Goal: Information Seeking & Learning: Check status

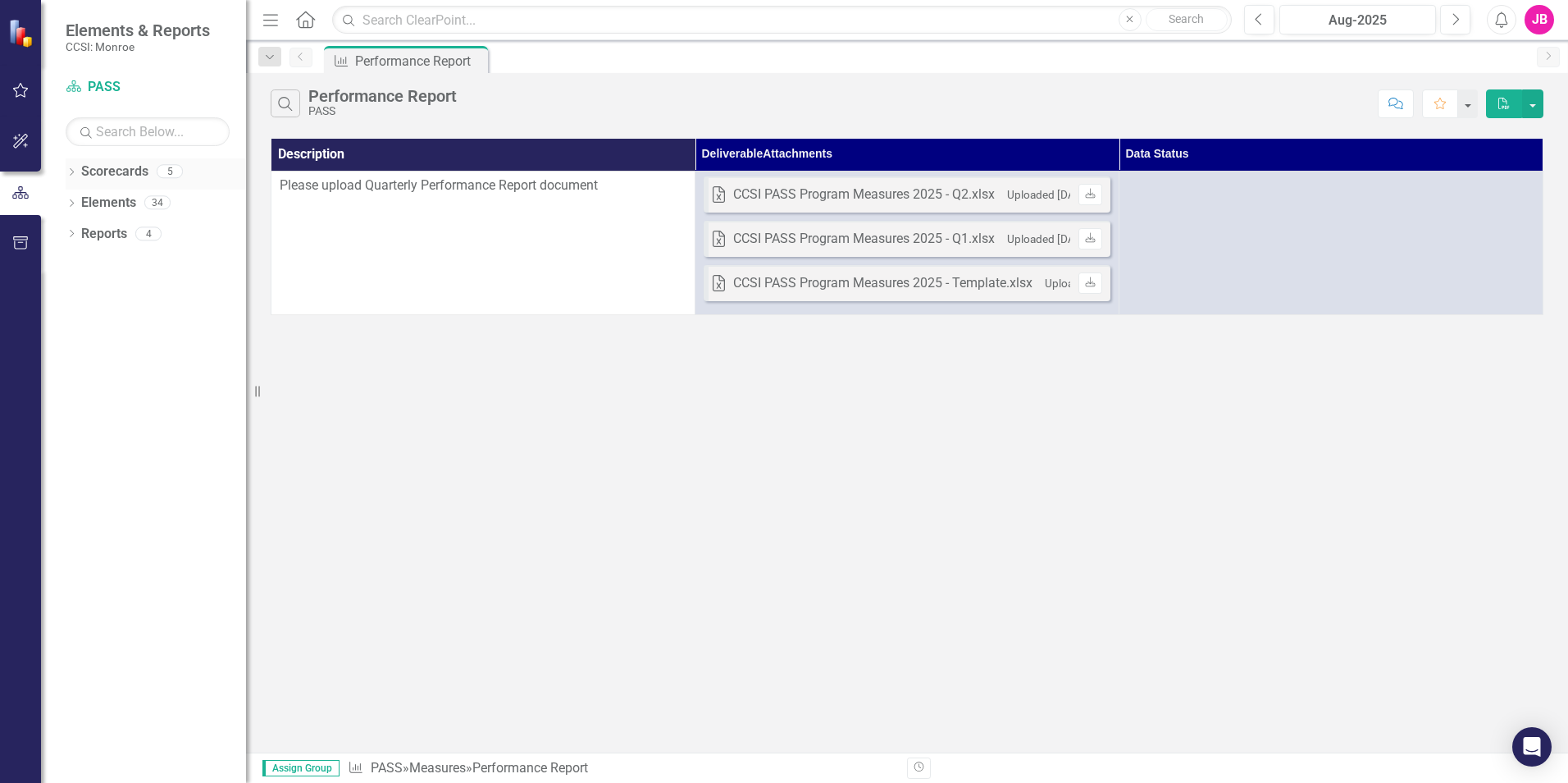
click at [81, 174] on link "Scorecards" at bounding box center [114, 171] width 67 height 18
click at [75, 170] on icon "Dropdown" at bounding box center [71, 174] width 11 height 9
click at [137, 199] on link "Coordinated Care Services Inc." at bounding box center [167, 203] width 156 height 18
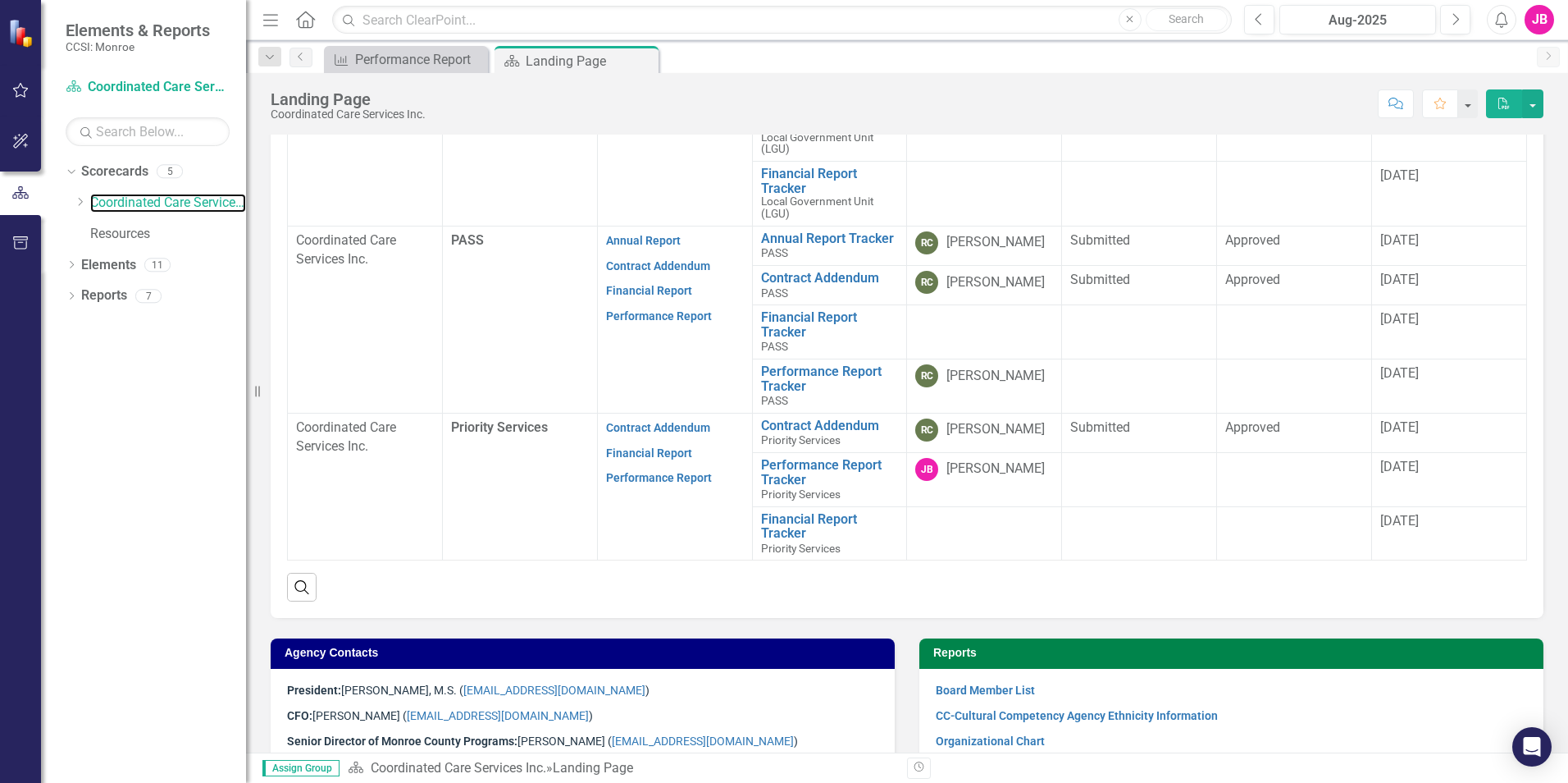
scroll to position [558, 0]
click at [775, 516] on link "Financial Report Tracker" at bounding box center [830, 525] width 138 height 29
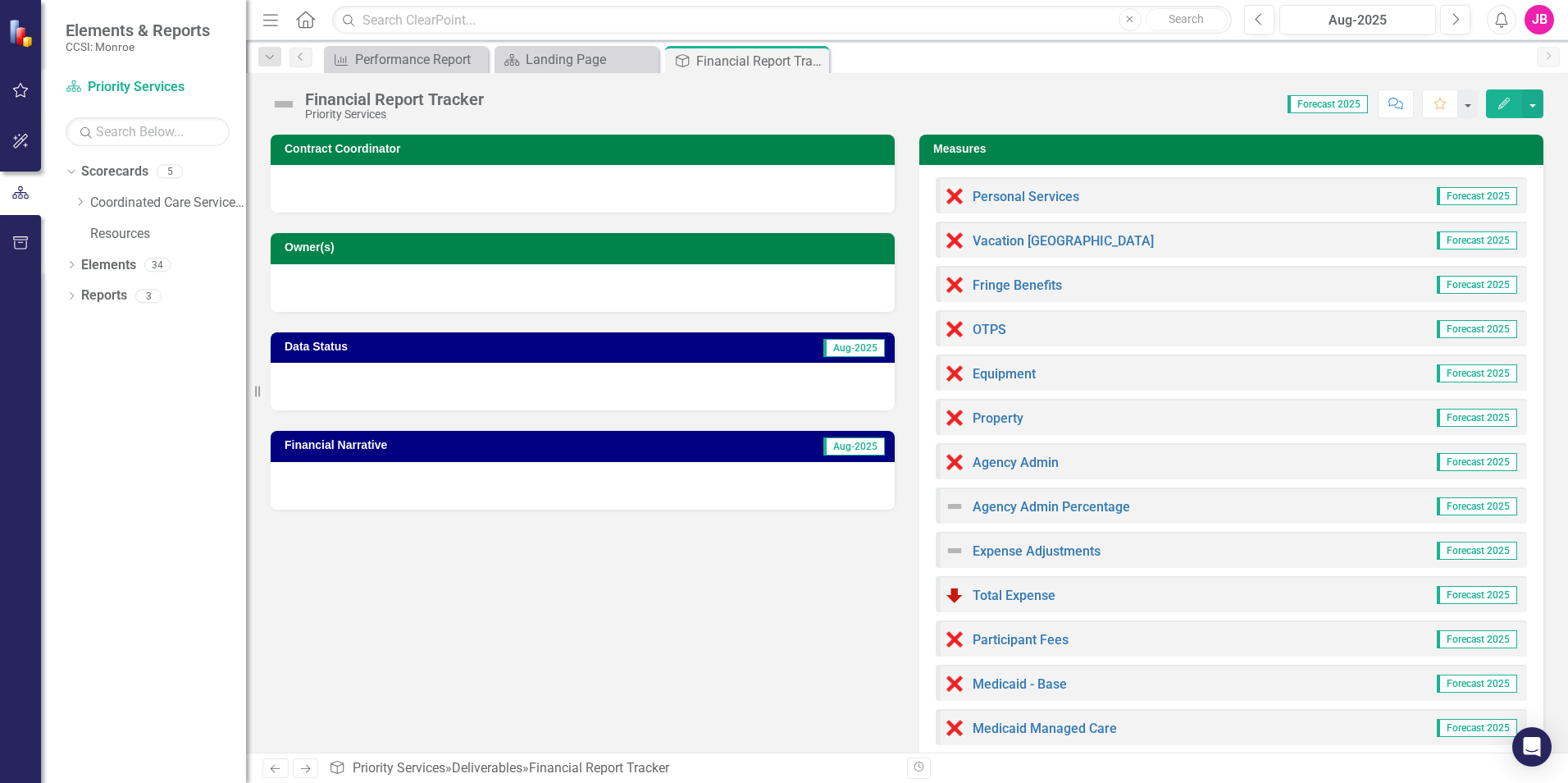
scroll to position [82, 0]
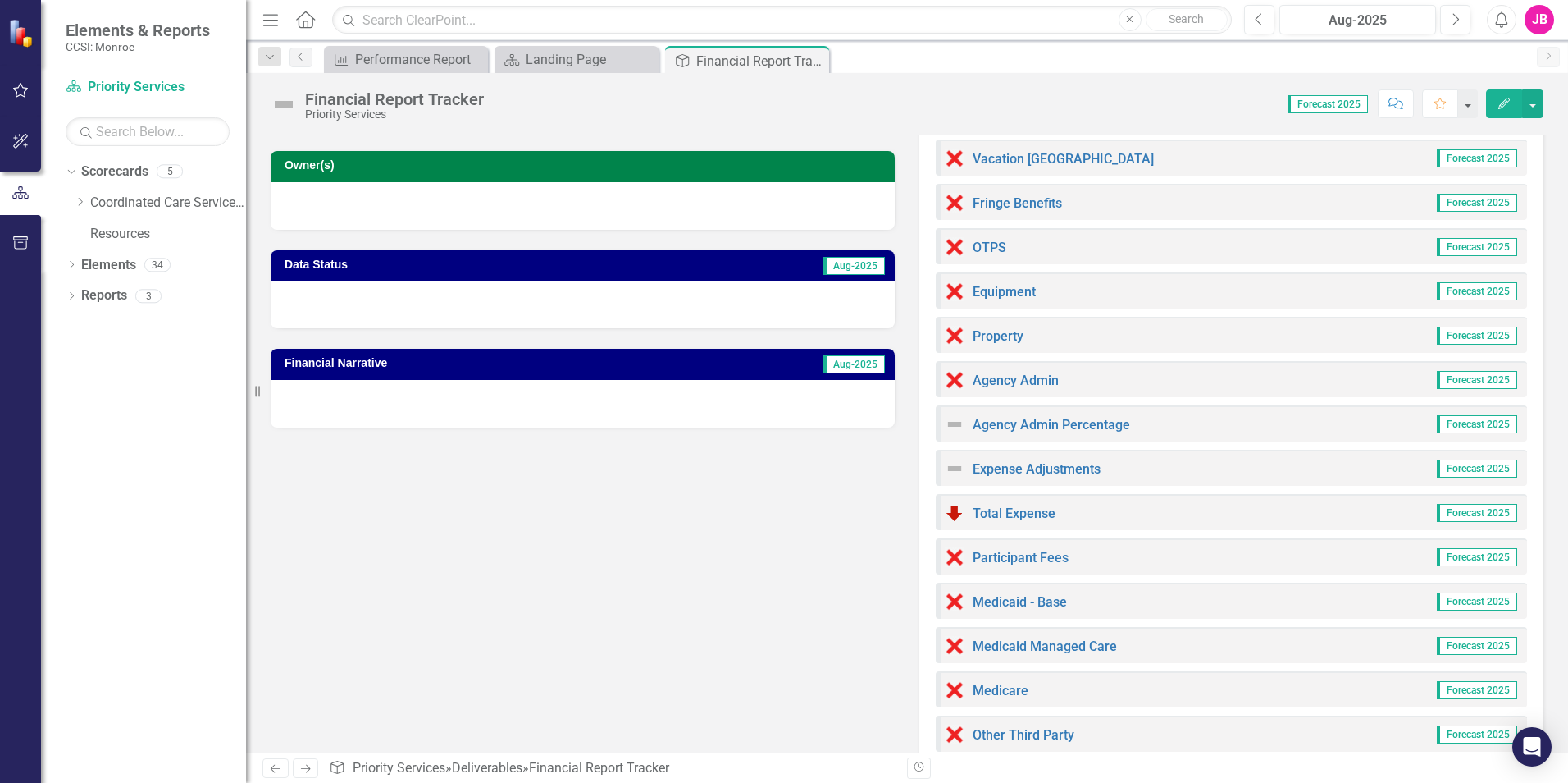
click at [1353, 536] on div "Personal Services Forecast 2025 Vacation Accruals Forecast 2025 Fringe Benefits…" at bounding box center [1231, 740] width 624 height 1314
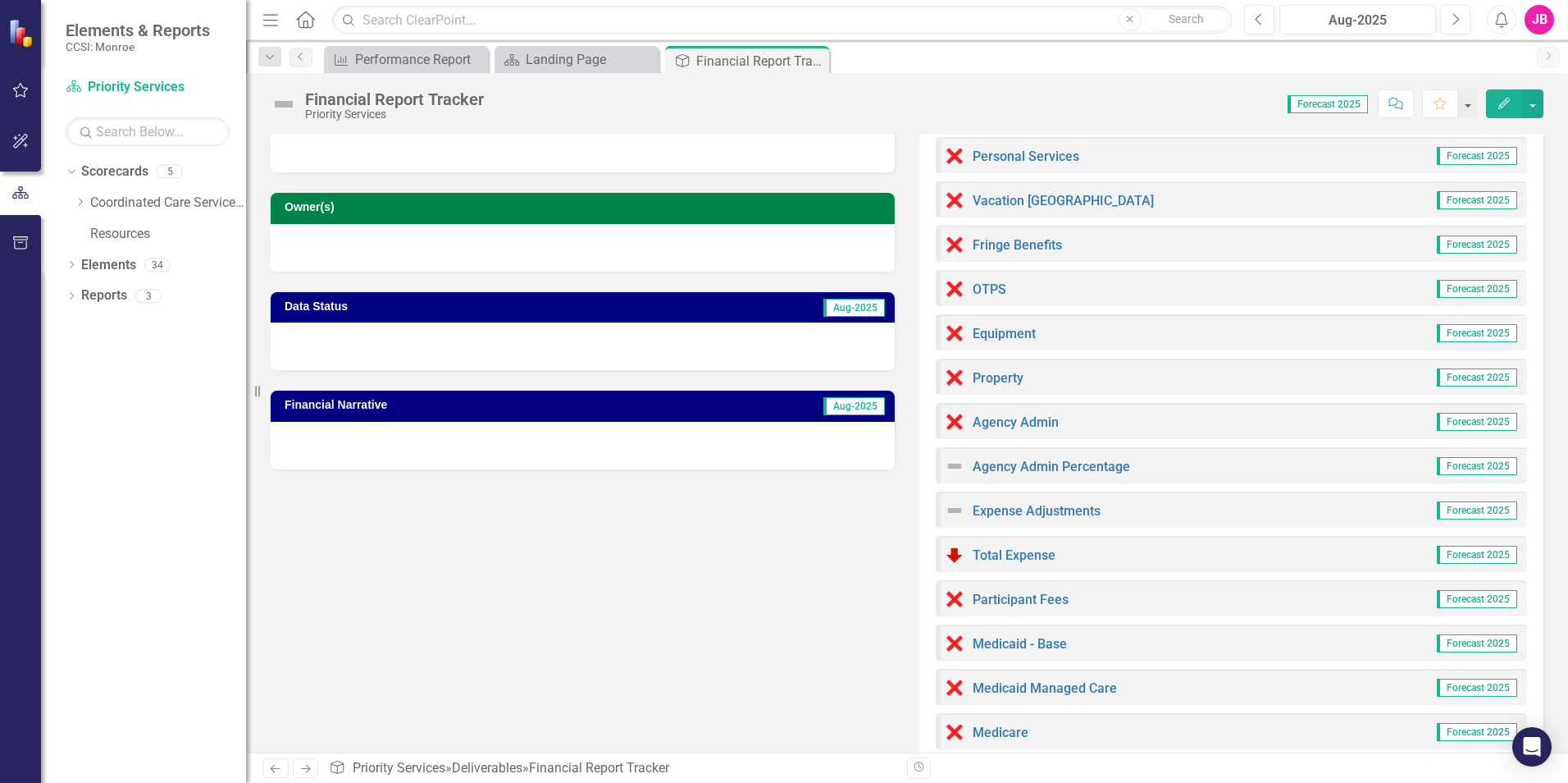
scroll to position [0, 0]
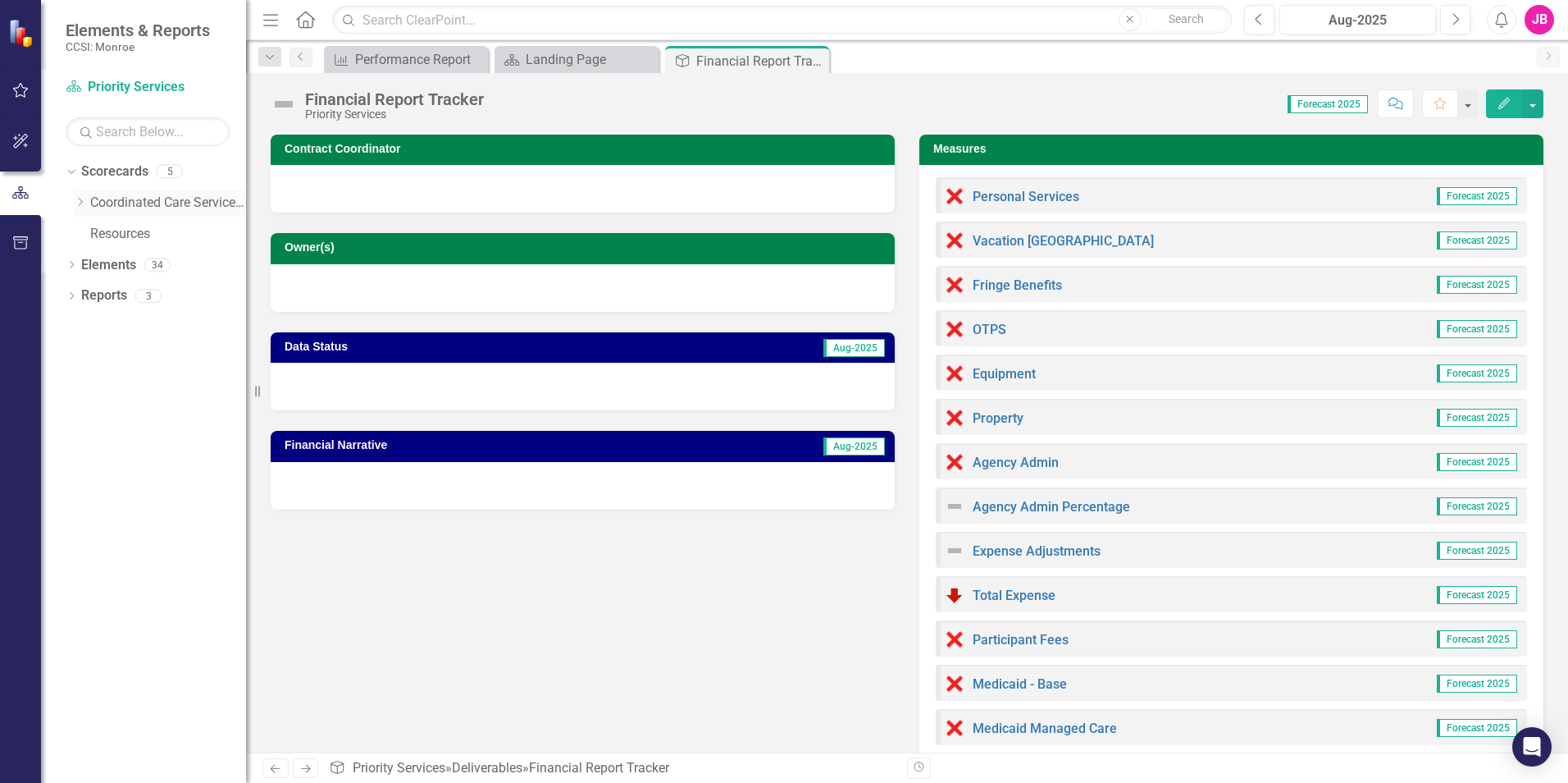
click at [93, 198] on link "Coordinated Care Services Inc." at bounding box center [167, 203] width 156 height 18
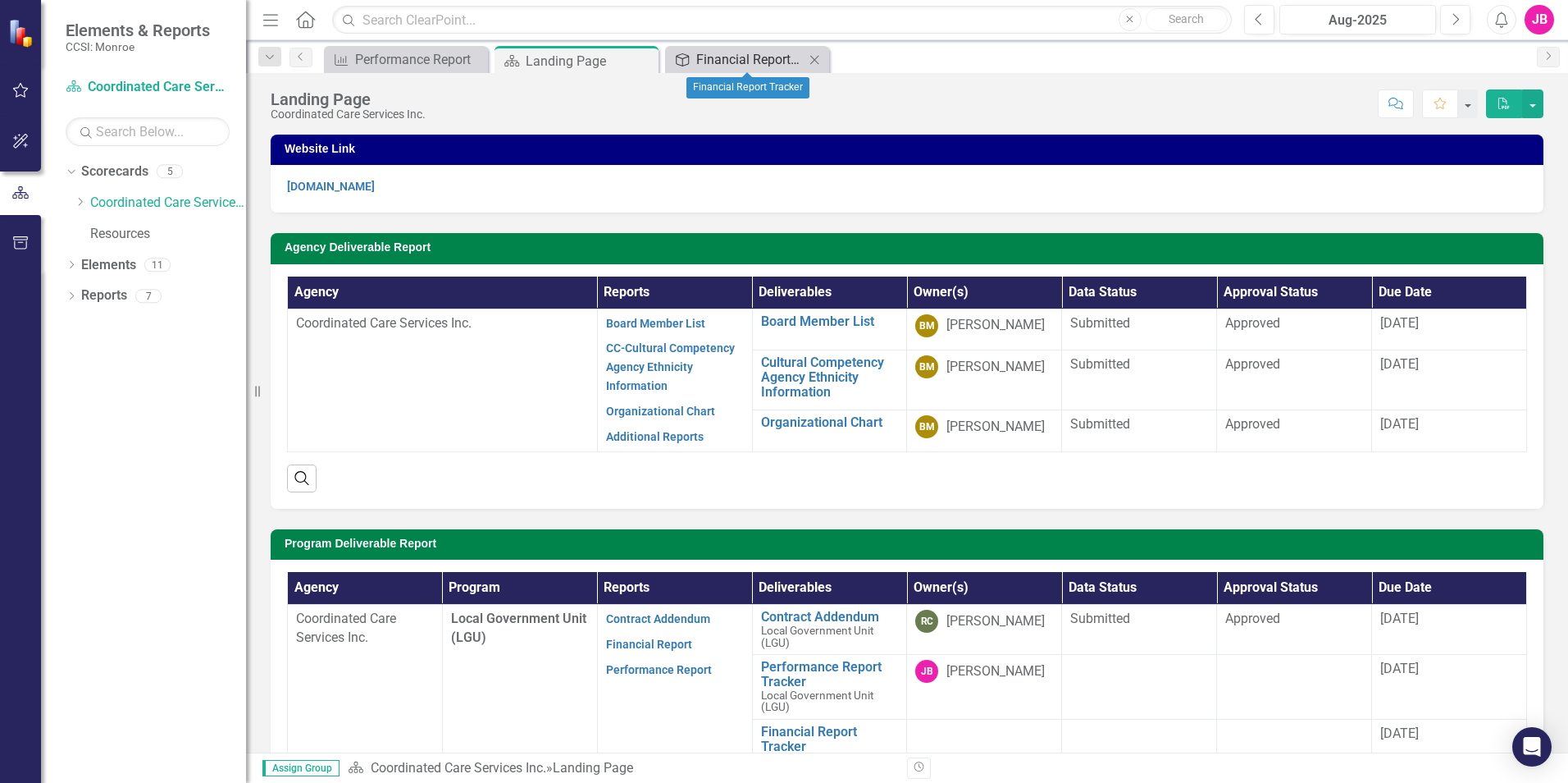
click at [784, 53] on div "Financial Report Tracker" at bounding box center [750, 59] width 108 height 20
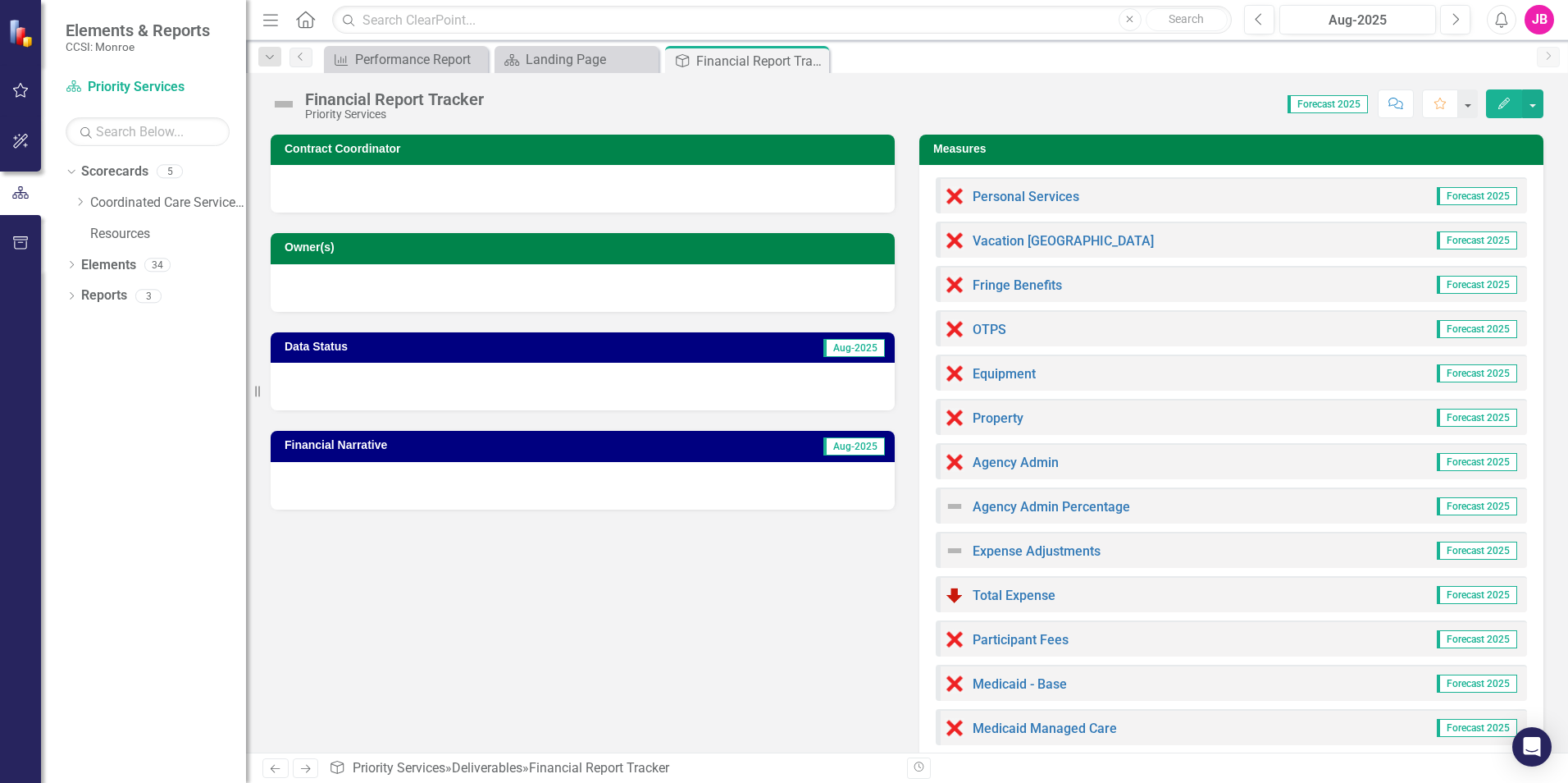
click at [1349, 104] on span "Forecast 2025" at bounding box center [1328, 104] width 80 height 18
drag, startPoint x: 1349, startPoint y: 104, endPoint x: 1346, endPoint y: 126, distance: 22.2
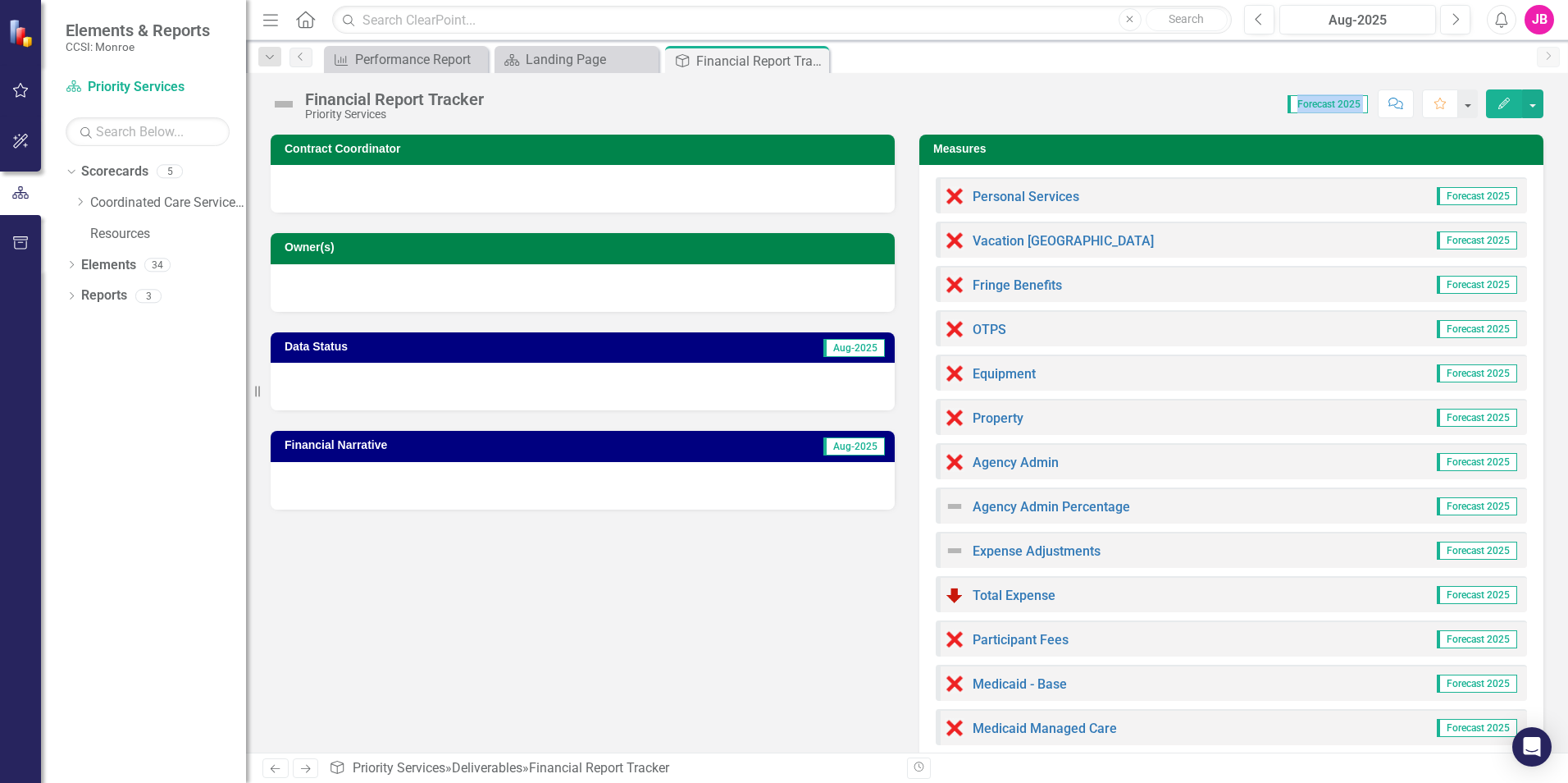
click at [1346, 126] on div "Financial Report Tracker Priority Services Score: 0.00 Forecast 2025 Completed …" at bounding box center [908, 412] width 1322 height 679
click at [1463, 107] on button "button" at bounding box center [1468, 104] width 21 height 29
click at [1208, 138] on td "Measures" at bounding box center [1234, 151] width 602 height 25
click at [1267, 24] on button "Previous" at bounding box center [1259, 20] width 30 height 30
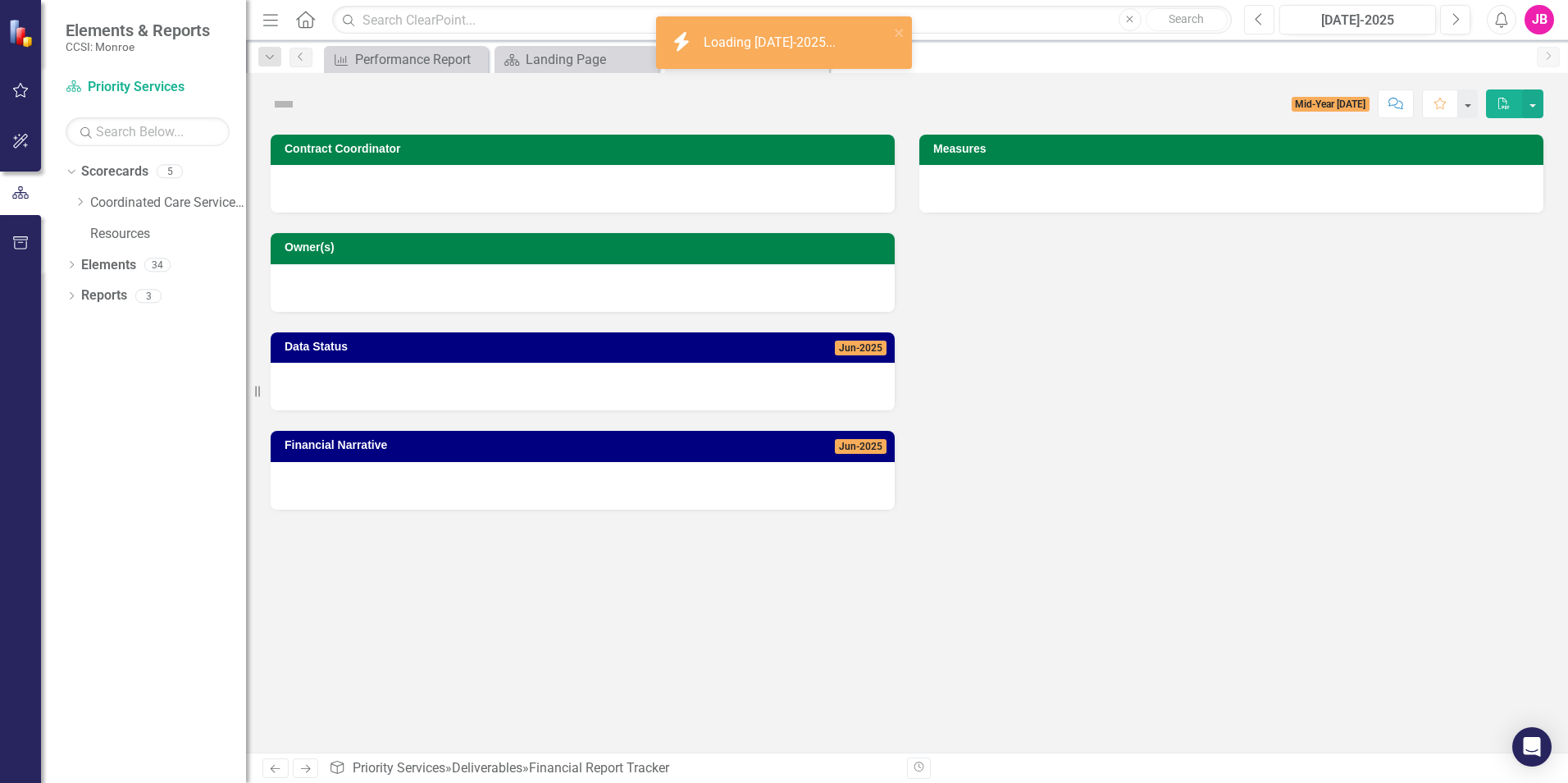
click at [1267, 24] on button "Previous" at bounding box center [1259, 20] width 30 height 30
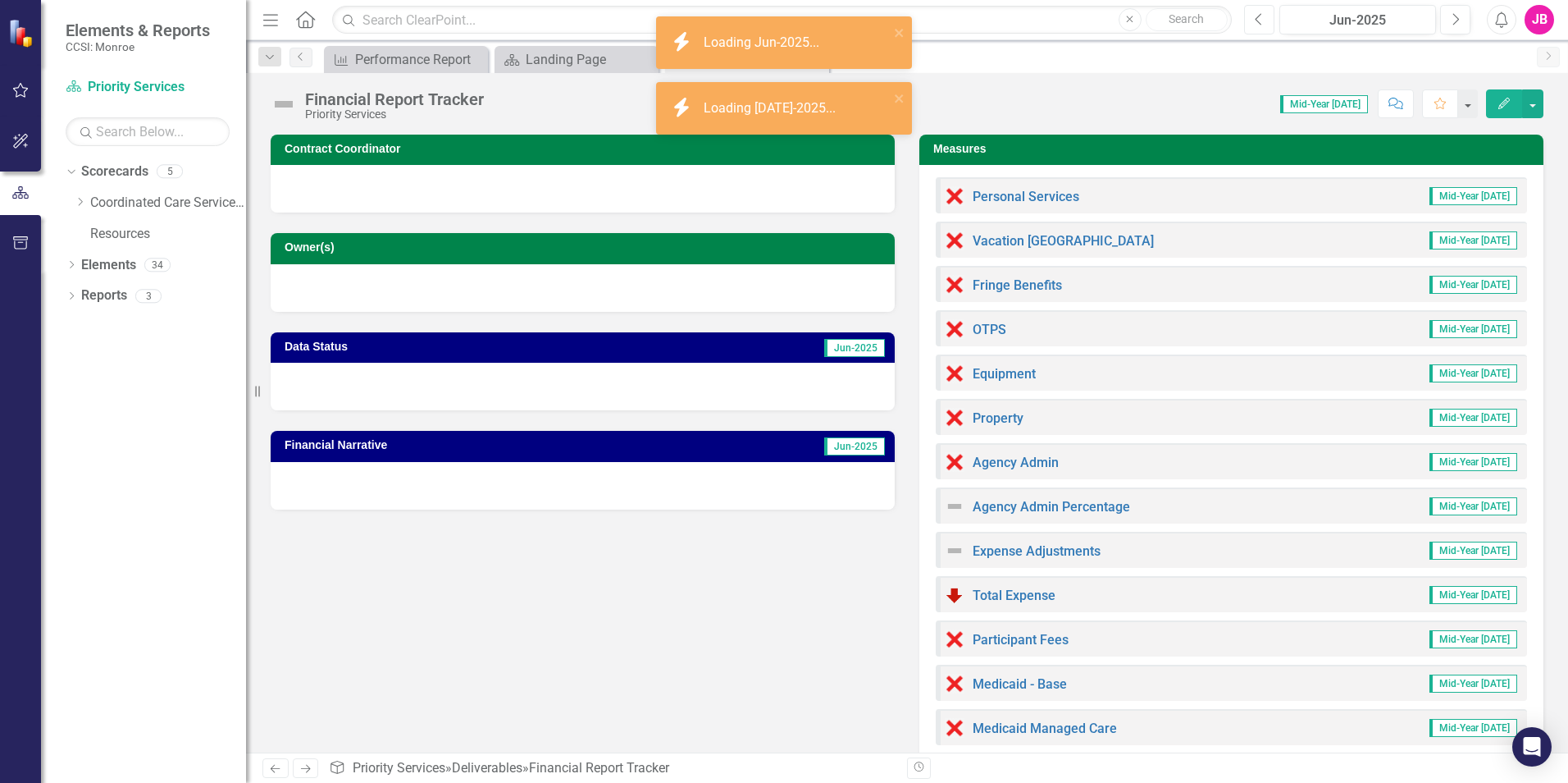
click at [1267, 24] on button "Previous" at bounding box center [1259, 20] width 30 height 30
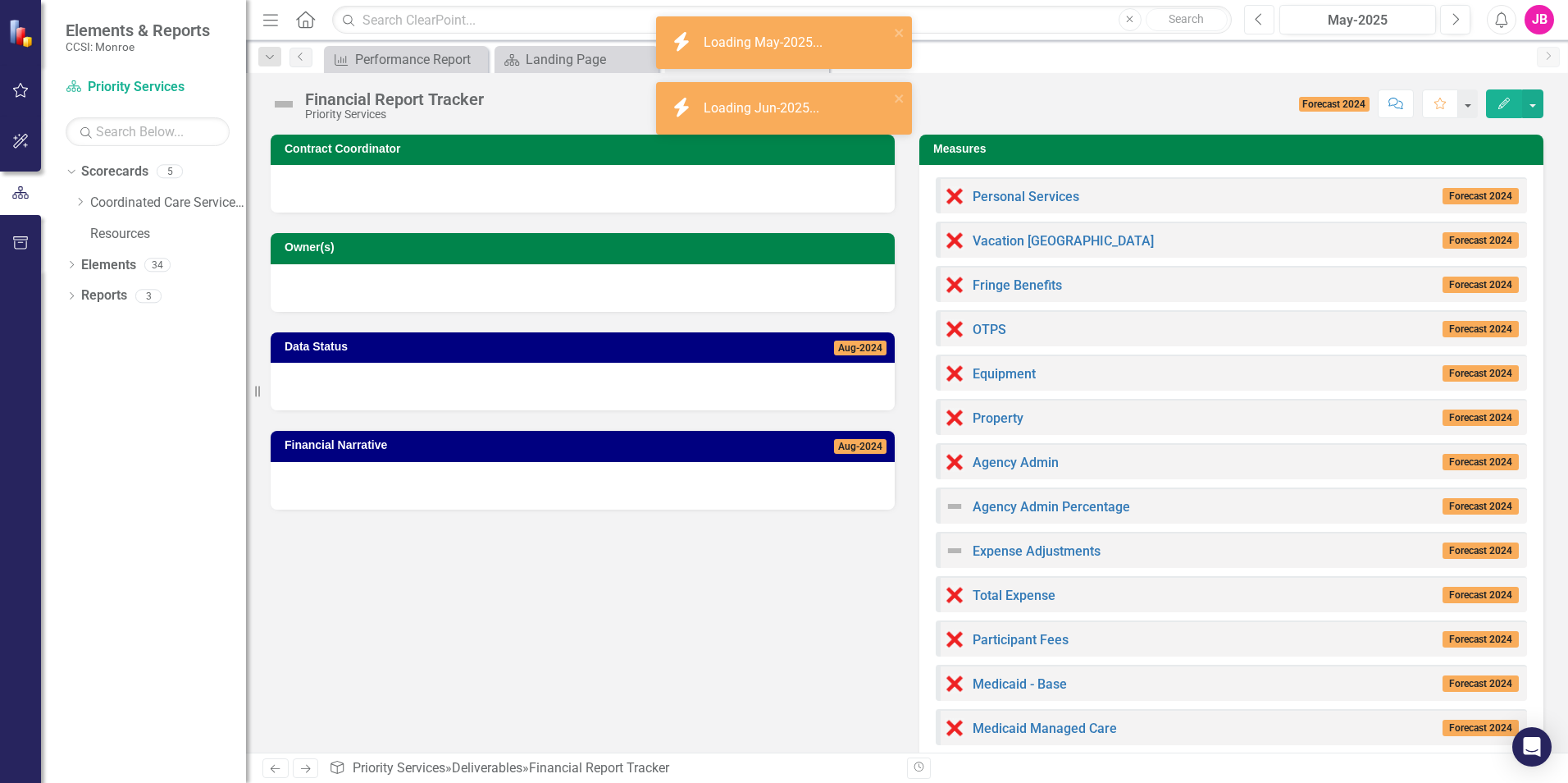
click at [1248, 26] on button "Previous" at bounding box center [1259, 20] width 30 height 30
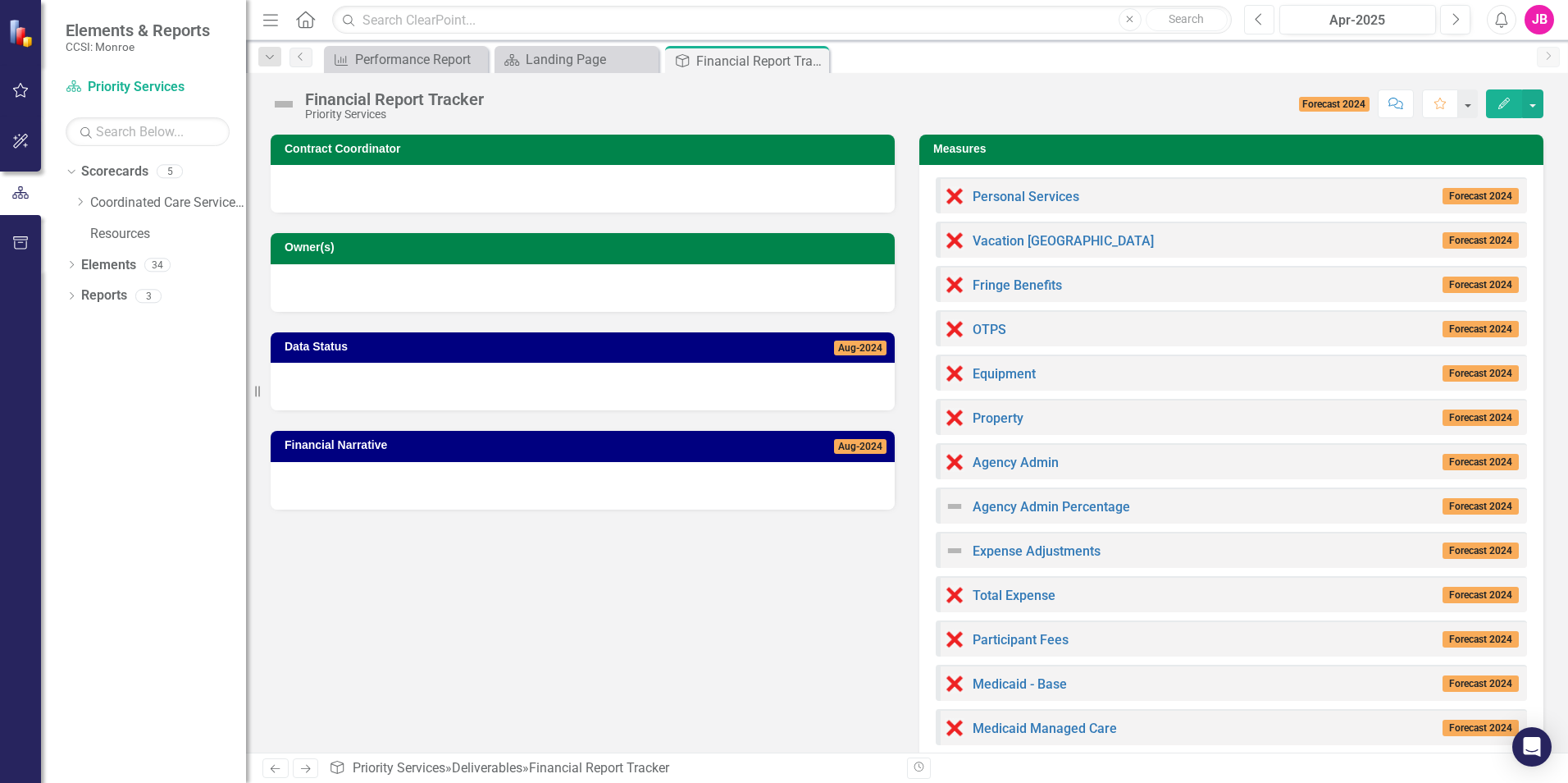
click at [1259, 25] on icon "Previous" at bounding box center [1260, 19] width 9 height 15
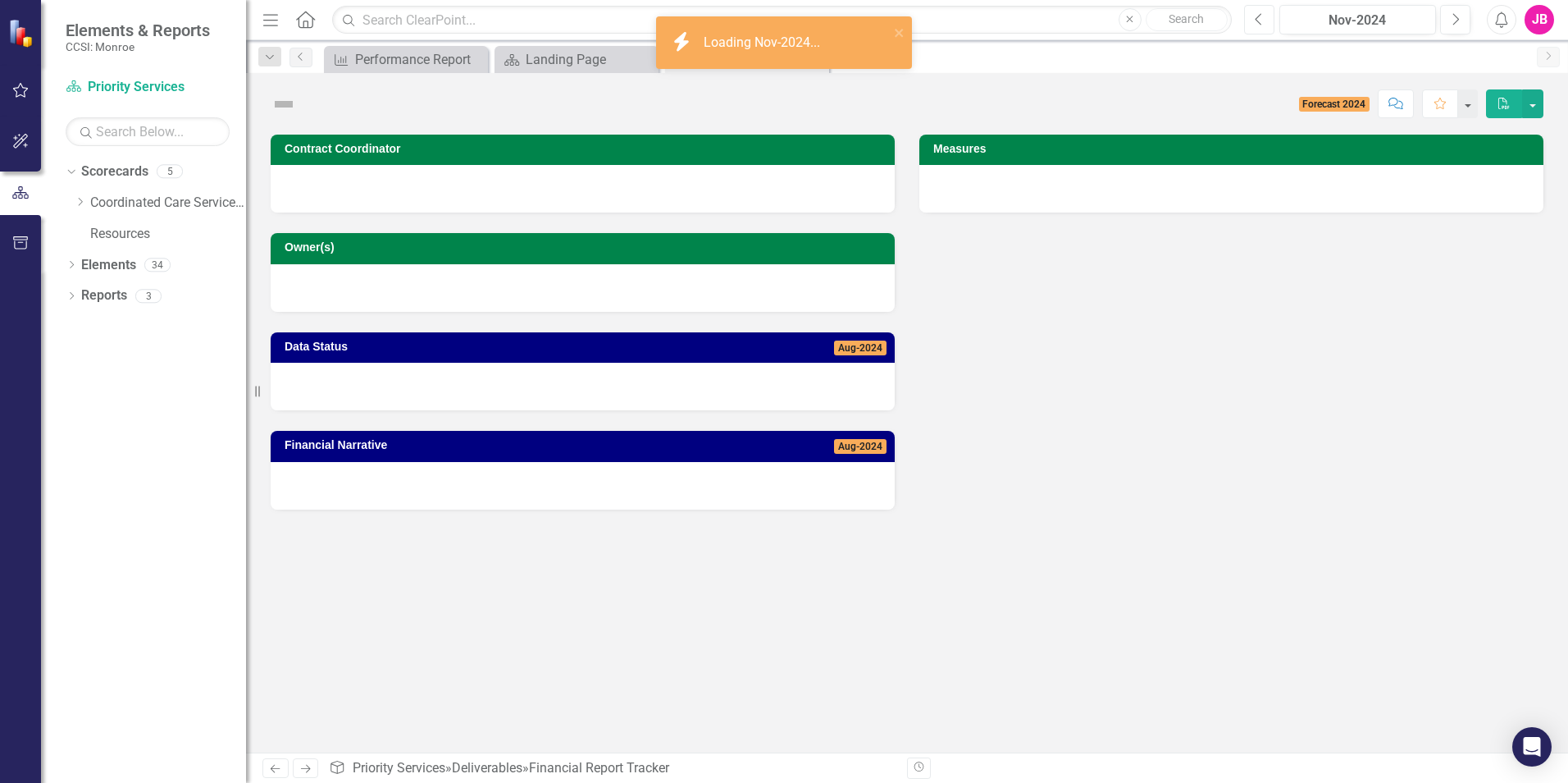
click at [1259, 25] on icon "Previous" at bounding box center [1260, 19] width 9 height 15
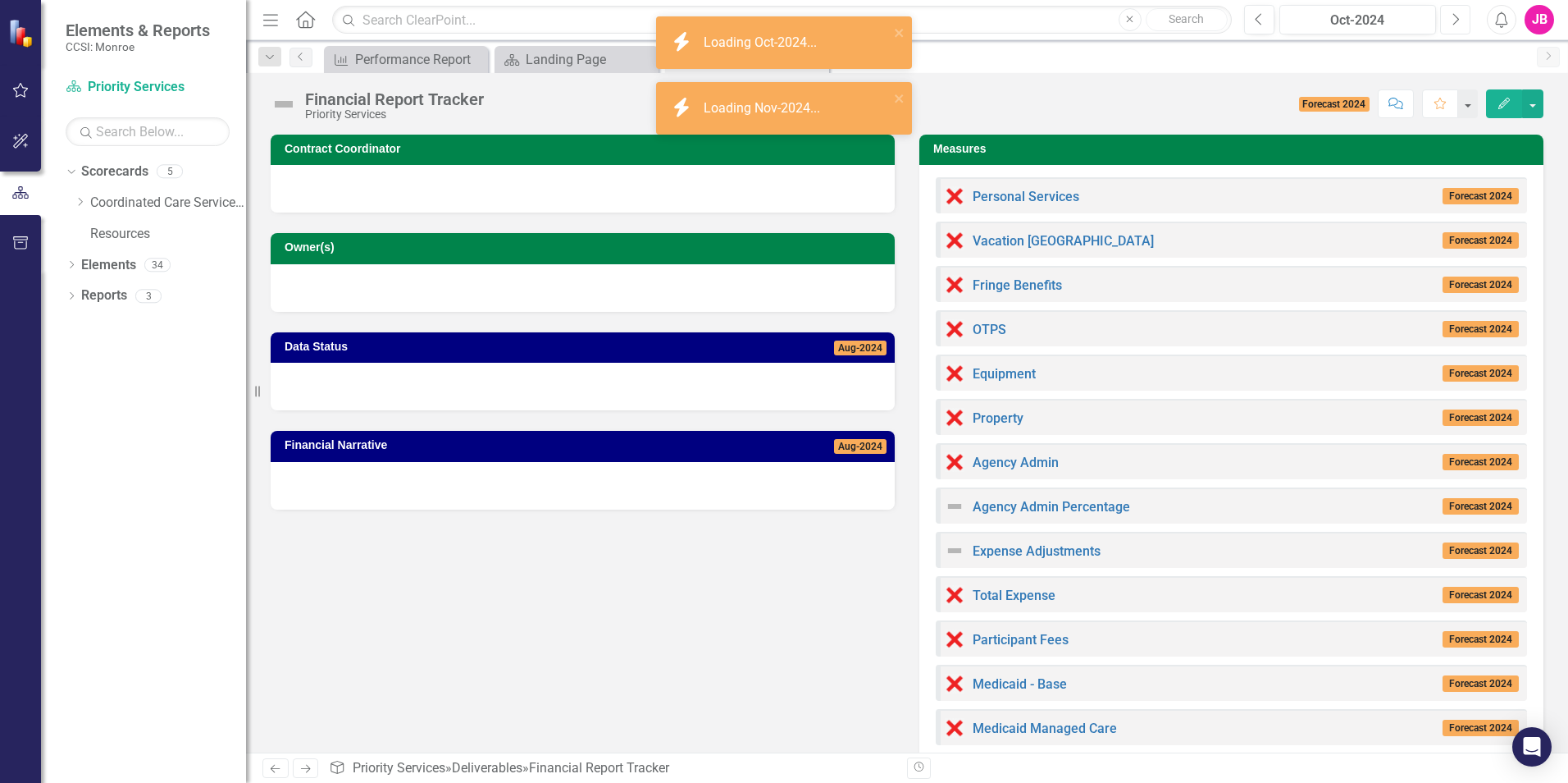
click at [1448, 18] on button "Next" at bounding box center [1455, 20] width 30 height 30
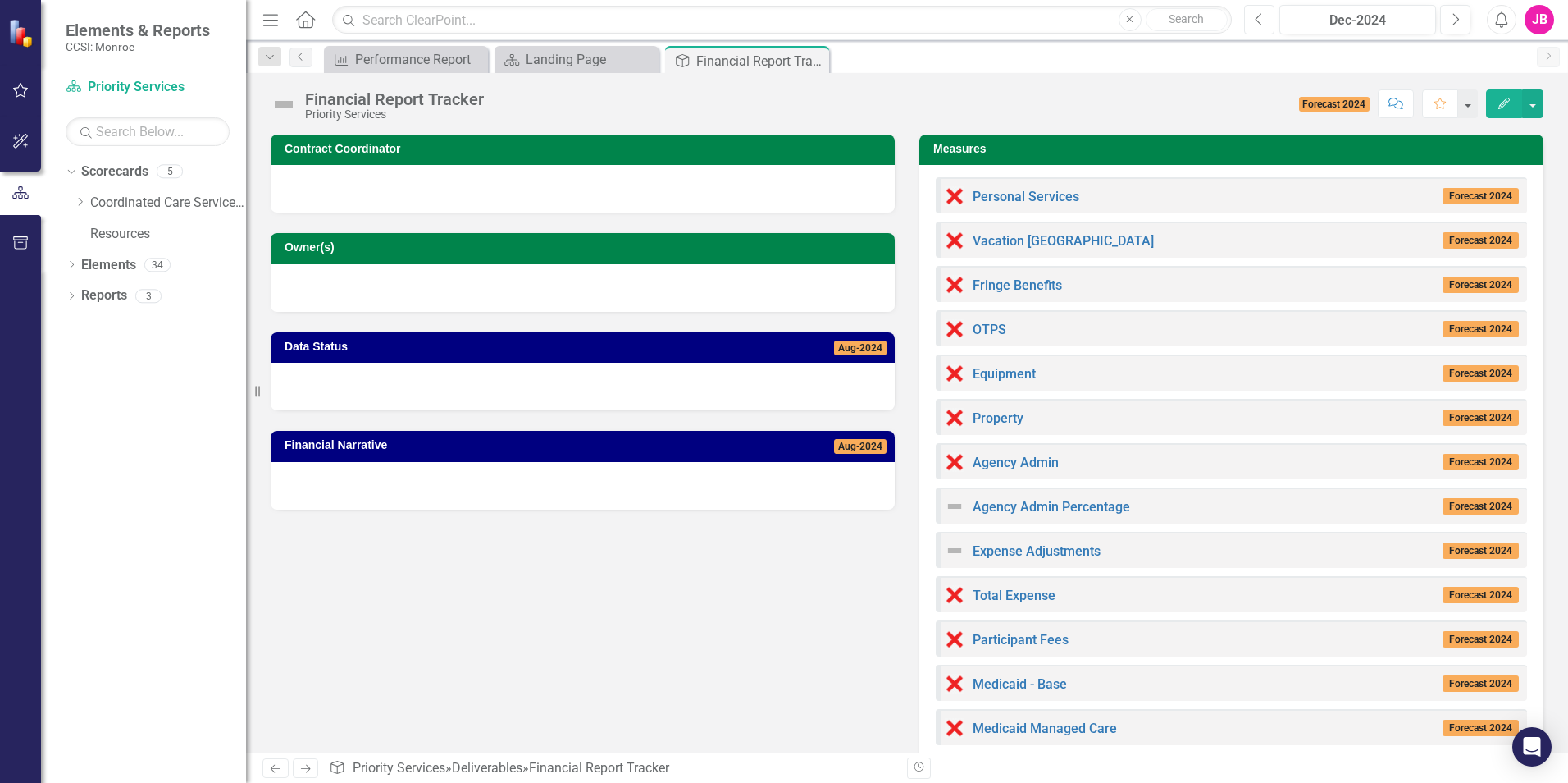
click at [1255, 16] on icon "Previous" at bounding box center [1260, 19] width 9 height 15
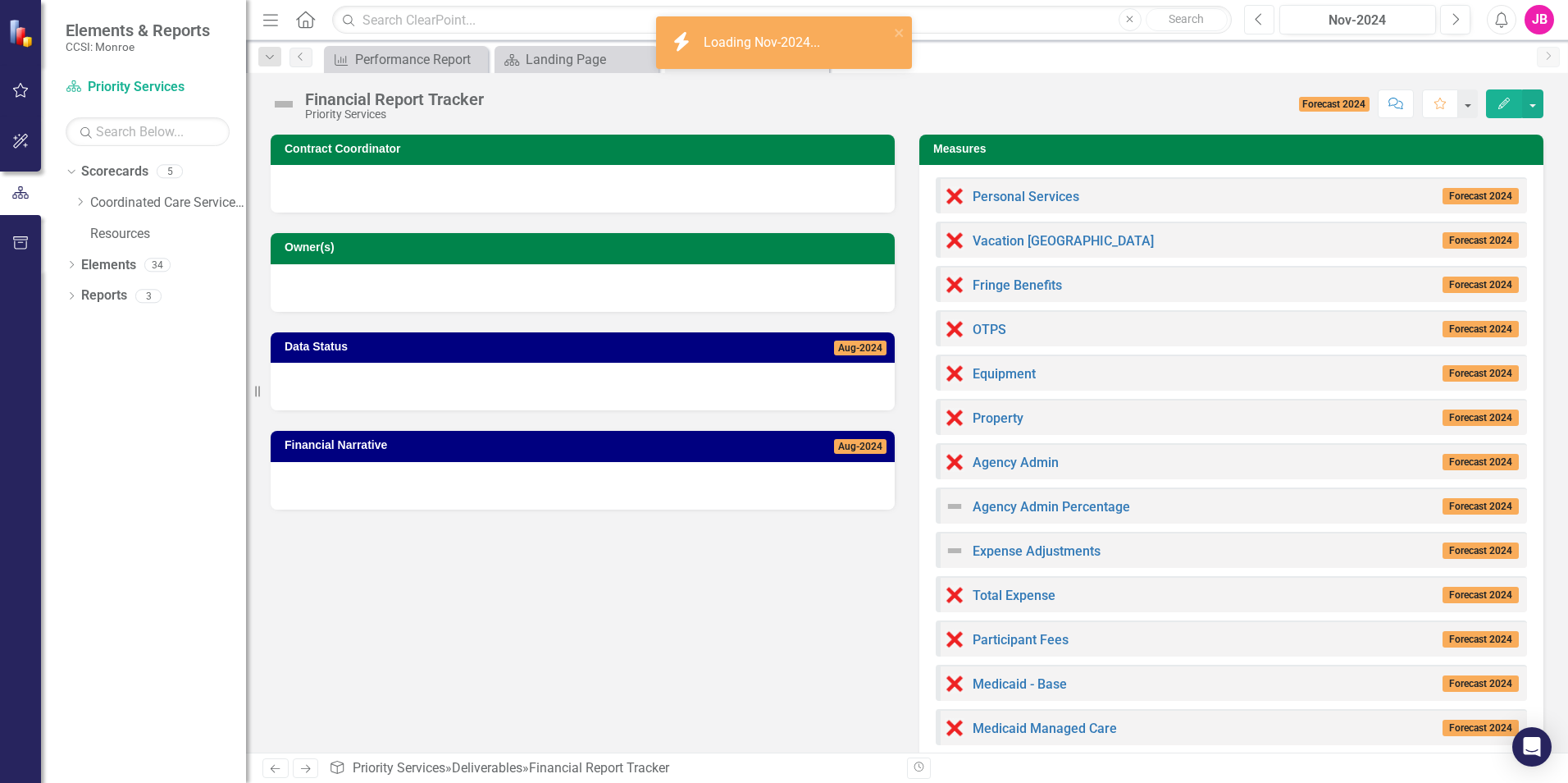
click at [1255, 16] on icon "Previous" at bounding box center [1260, 19] width 9 height 15
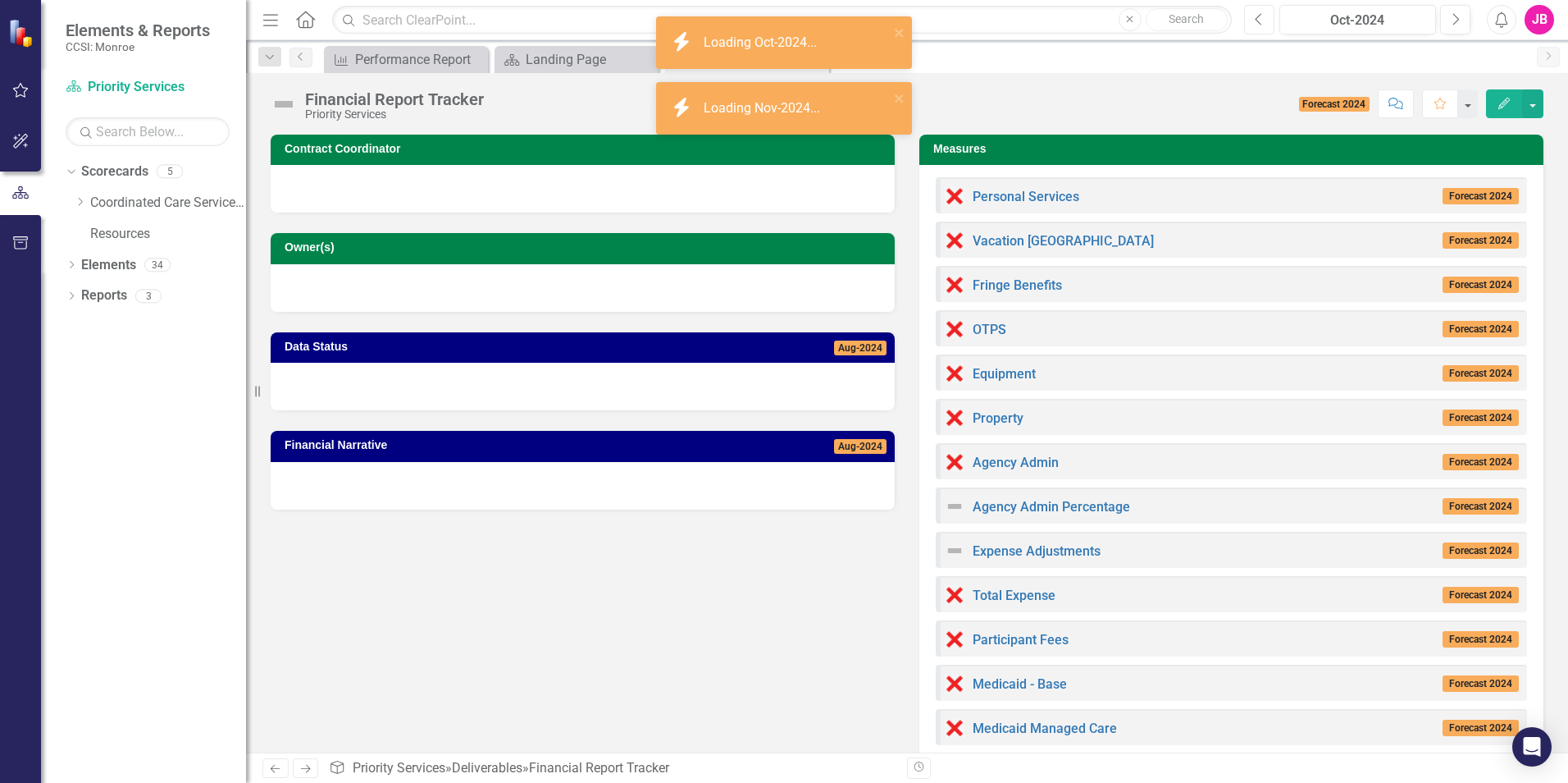
click at [1255, 16] on icon "Previous" at bounding box center [1260, 19] width 9 height 15
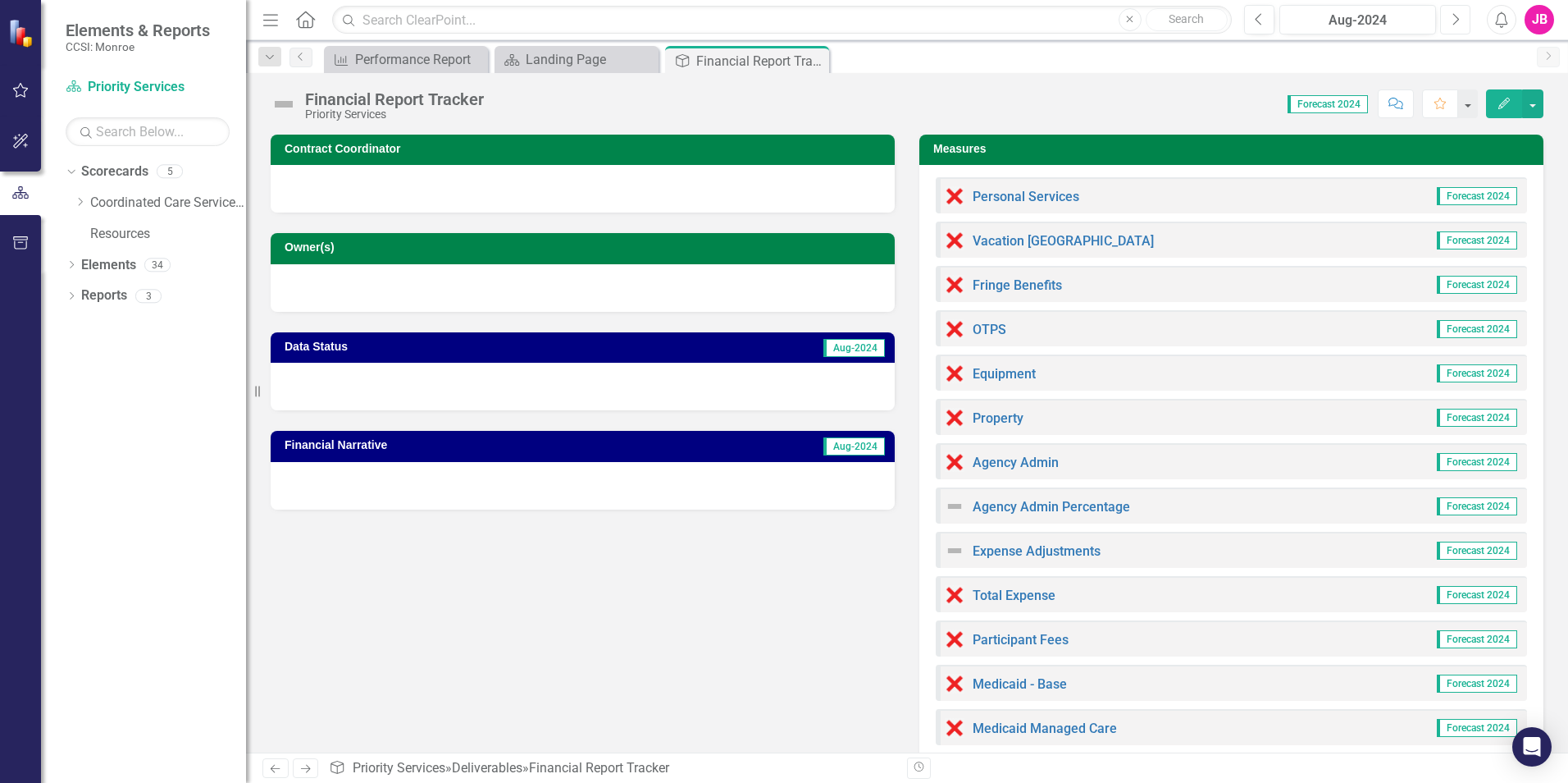
click at [1458, 20] on icon "button" at bounding box center [1456, 18] width 6 height 11
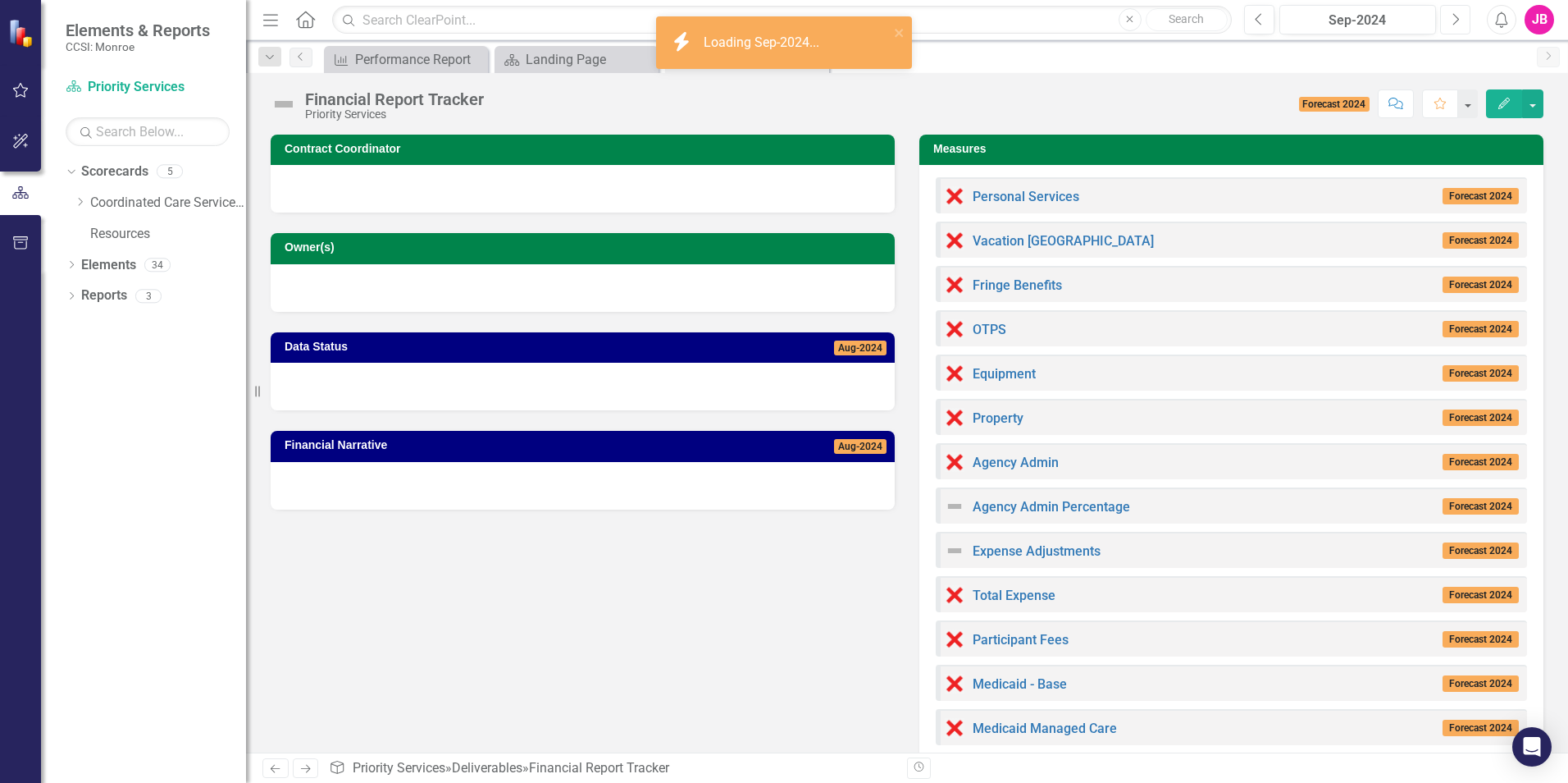
click at [1458, 19] on icon "Next" at bounding box center [1455, 19] width 9 height 15
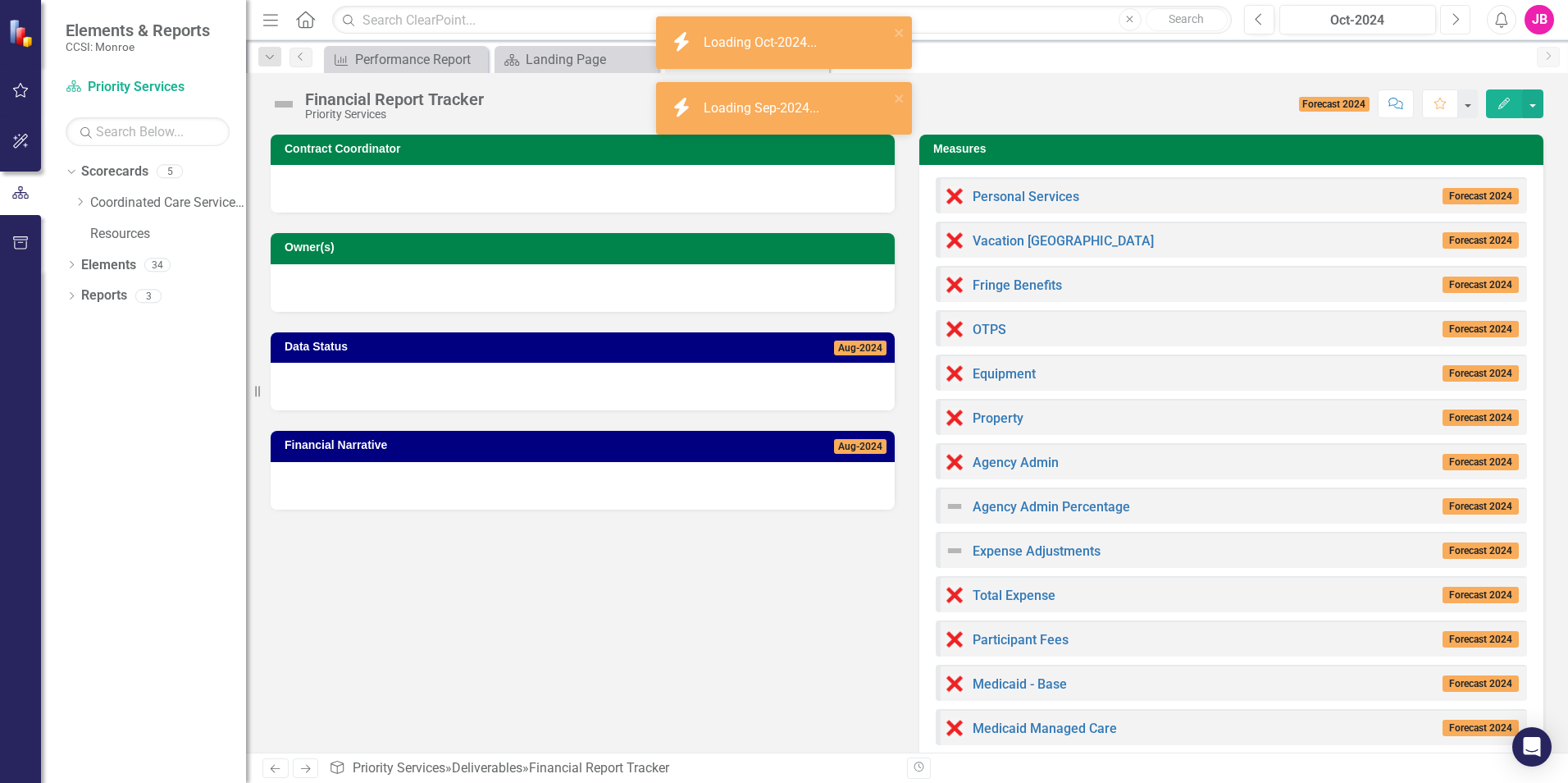
click at [1458, 19] on icon "Next" at bounding box center [1455, 19] width 9 height 15
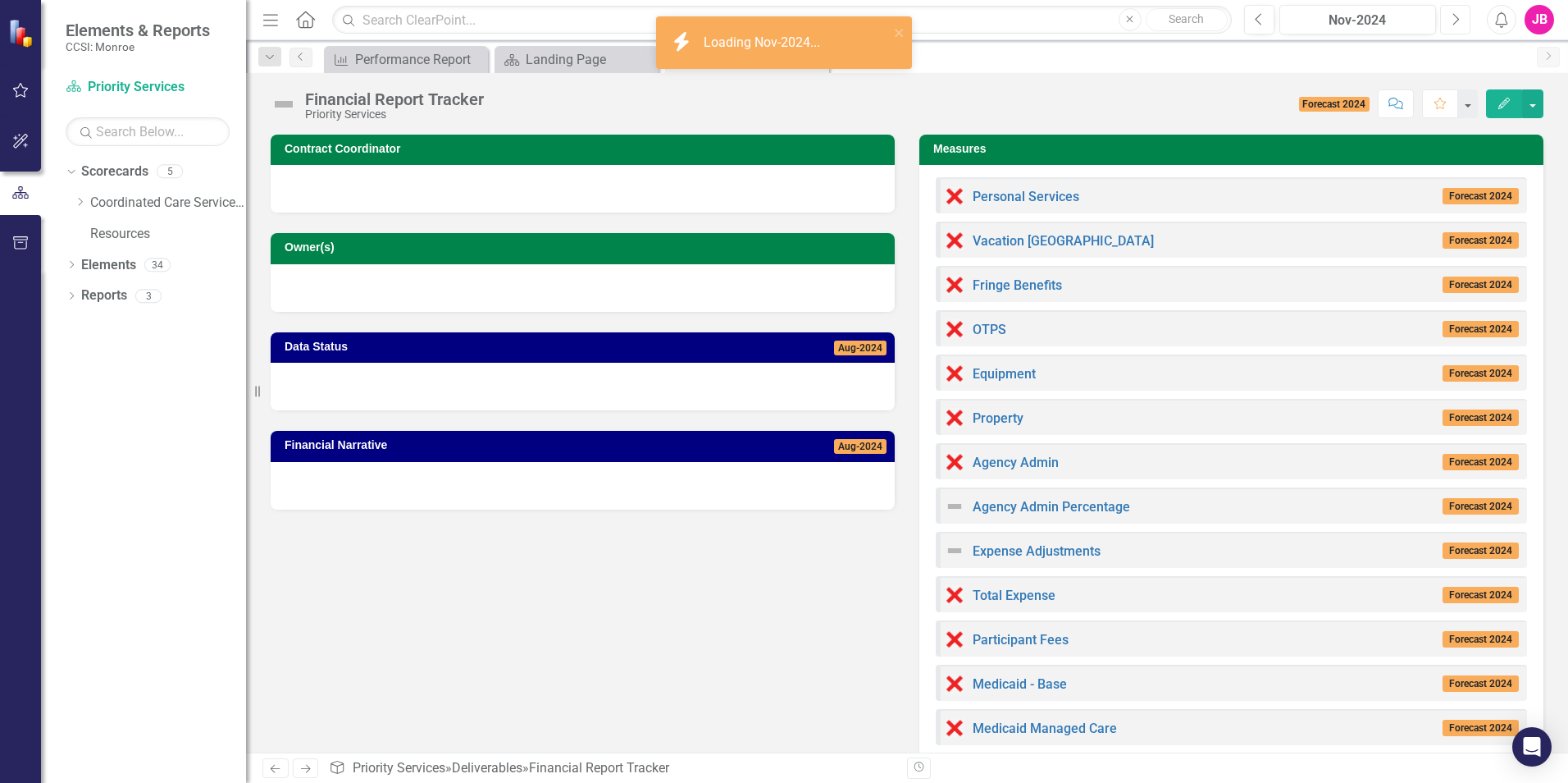
click at [1453, 19] on icon "Next" at bounding box center [1455, 19] width 9 height 15
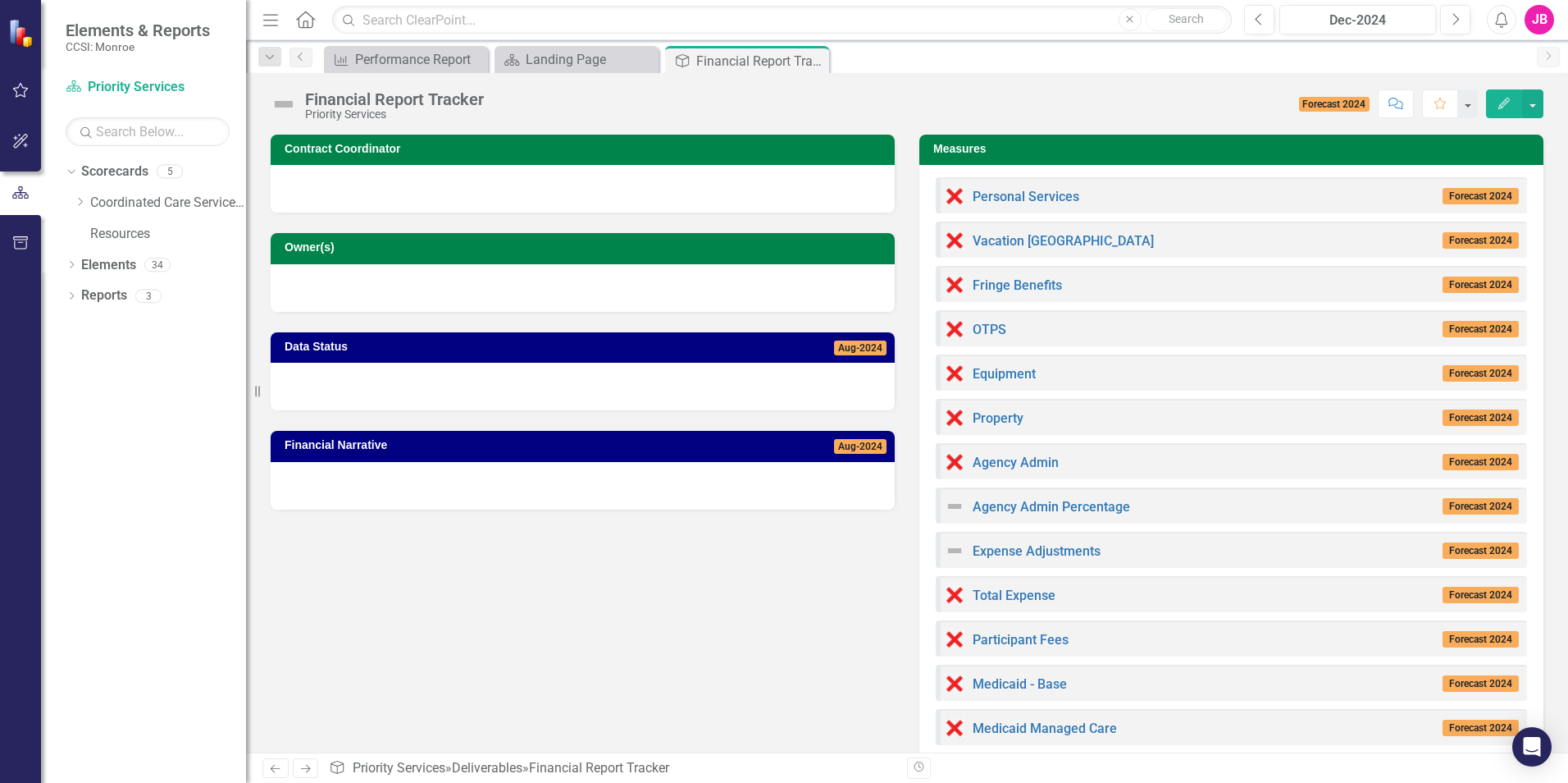
click at [1200, 626] on div "Participant Fees Forecast 2024" at bounding box center [1232, 638] width 592 height 36
click at [1247, 624] on div "Participant Fees Forecast 2024" at bounding box center [1232, 638] width 592 height 36
